Goal: Information Seeking & Learning: Compare options

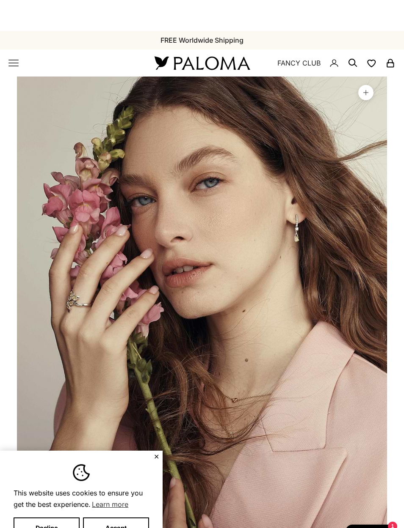
scroll to position [0, 1141]
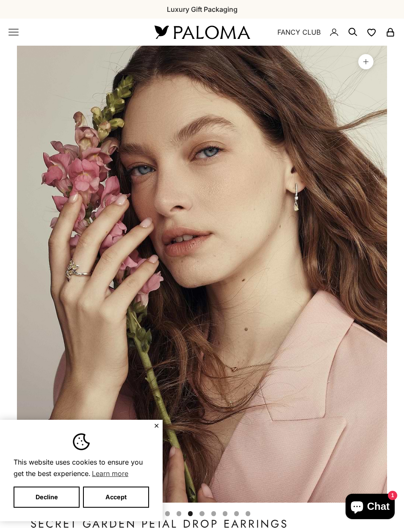
click at [18, 35] on icon "Primary navigation" at bounding box center [13, 32] width 9 height 6
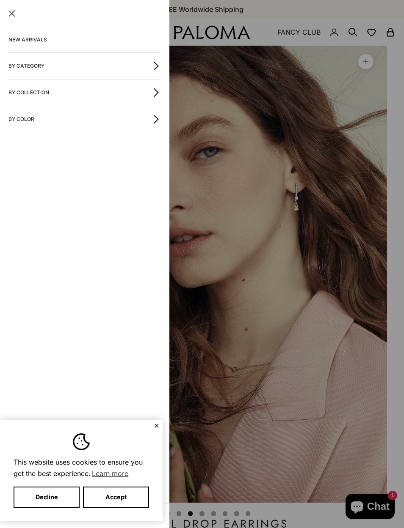
click at [24, 71] on button "By Category" at bounding box center [84, 66] width 152 height 26
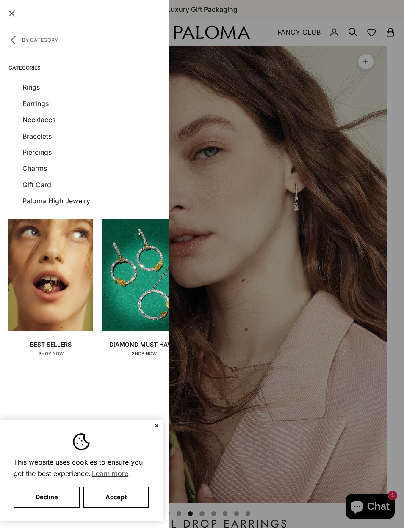
click at [30, 104] on link "Earrings" at bounding box center [91, 103] width 138 height 11
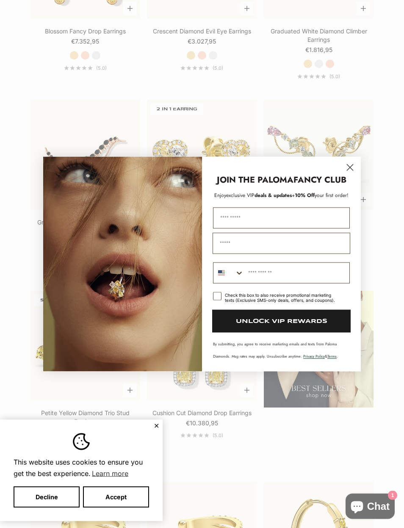
scroll to position [1204, 0]
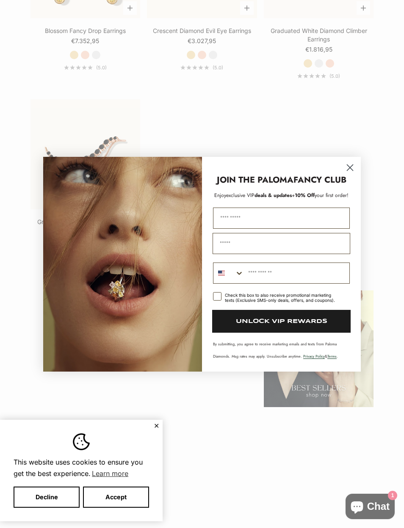
click at [353, 166] on circle "Close dialog" at bounding box center [350, 167] width 14 height 14
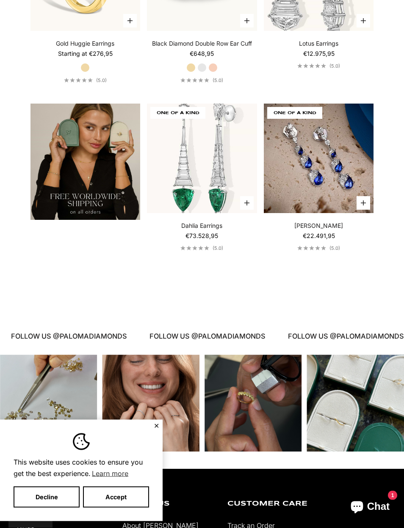
scroll to position [1945, 0]
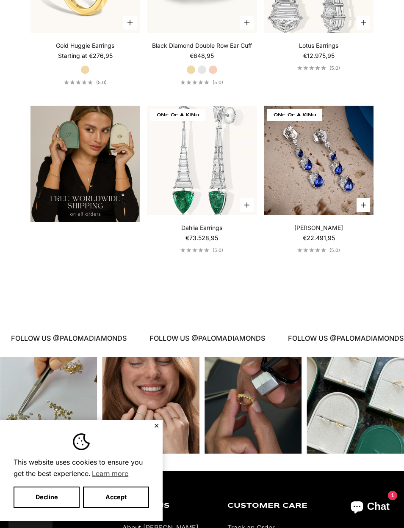
click at [322, 182] on img at bounding box center [318, 160] width 121 height 121
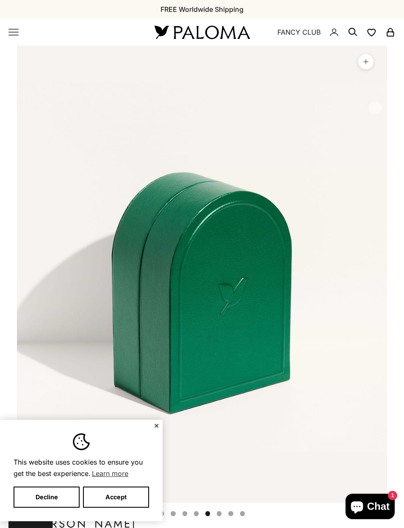
click at [14, 29] on icon "Primary navigation" at bounding box center [13, 32] width 10 height 10
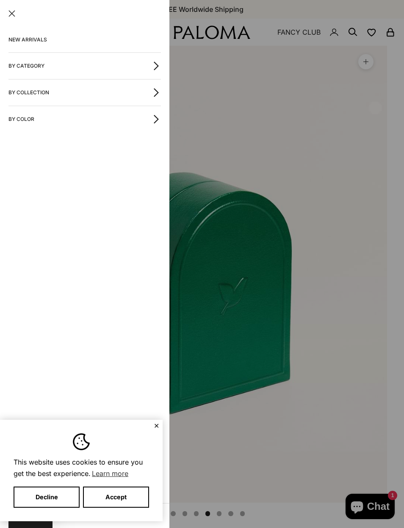
click at [23, 64] on button "By Category" at bounding box center [84, 66] width 152 height 26
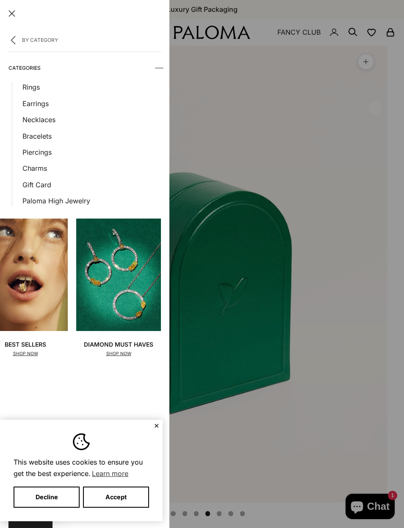
scroll to position [0, 25]
click at [37, 122] on link "Necklaces" at bounding box center [91, 119] width 138 height 11
